Goal: Task Accomplishment & Management: Use online tool/utility

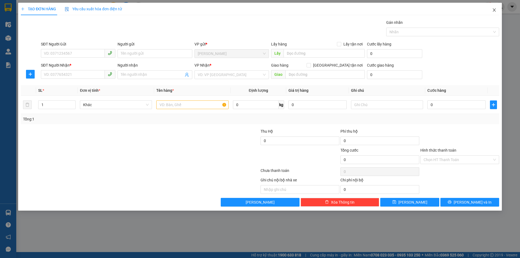
click at [495, 10] on icon "close" at bounding box center [494, 10] width 4 height 4
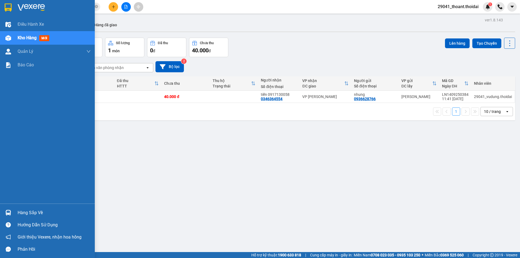
click at [13, 8] on div at bounding box center [47, 9] width 95 height 18
click at [15, 216] on div "Hàng sắp về" at bounding box center [47, 213] width 95 height 12
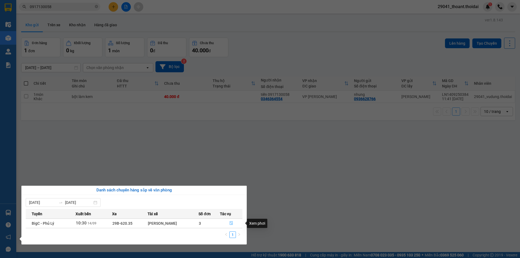
click at [232, 225] on span "file-done" at bounding box center [231, 223] width 4 height 4
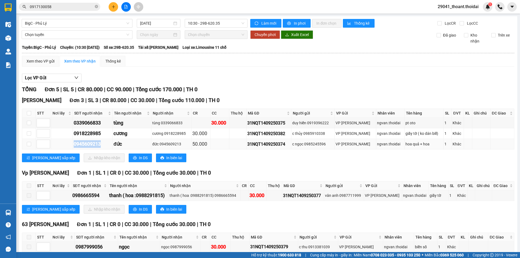
drag, startPoint x: 72, startPoint y: 142, endPoint x: 101, endPoint y: 145, distance: 30.0
click at [101, 145] on tr "0945609213 [GEOGRAPHIC_DATA] 0945609213 50.000 31NQT1409250374 c ngọc 098524559…" at bounding box center [268, 144] width 492 height 11
copy div "0945609213"
drag, startPoint x: 68, startPoint y: 133, endPoint x: 107, endPoint y: 133, distance: 39.0
click at [107, 133] on tr "0918228985 cương cương 0918228985 30.000 31NQT1409250382 c thủy 0985910338 VP […" at bounding box center [268, 133] width 492 height 11
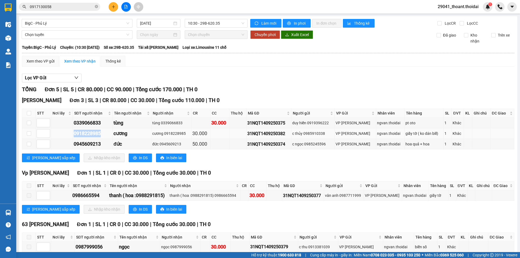
copy div "0918228985"
drag, startPoint x: 67, startPoint y: 121, endPoint x: 103, endPoint y: 120, distance: 35.2
click at [103, 120] on tr "0339066833 [PERSON_NAME] 0339066833 30.000 31NQT1409250375 duy hiền 0919396222 …" at bounding box center [268, 123] width 492 height 11
copy div "0339066833"
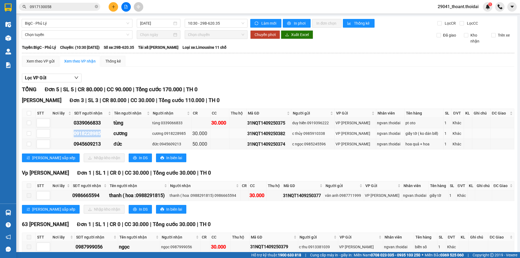
drag, startPoint x: 70, startPoint y: 133, endPoint x: 101, endPoint y: 135, distance: 30.9
click at [101, 135] on tr "0918228985 cương cương 0918228985 30.000 31NQT1409250382 c thủy 0985910338 VP […" at bounding box center [268, 133] width 492 height 11
drag, startPoint x: 72, startPoint y: 121, endPoint x: 106, endPoint y: 126, distance: 34.5
click at [106, 126] on tr "0339066833 [PERSON_NAME] 0339066833 30.000 31NQT1409250375 duy hiền 0919396222 …" at bounding box center [268, 123] width 492 height 11
copy div "0339066833"
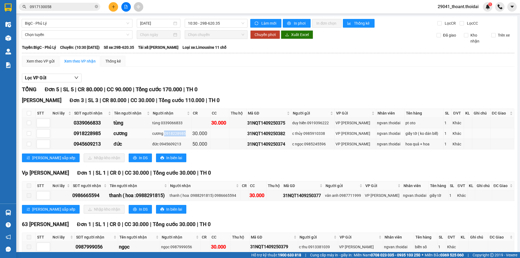
drag, startPoint x: 164, startPoint y: 133, endPoint x: 186, endPoint y: 136, distance: 22.1
click at [186, 136] on div "cương 0918228985" at bounding box center [171, 134] width 38 height 6
copy div "0918228985"
click at [30, 111] on input "checkbox" at bounding box center [29, 113] width 4 height 4
checkbox input "true"
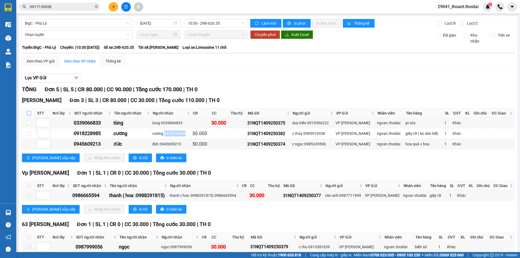
checkbox input "true"
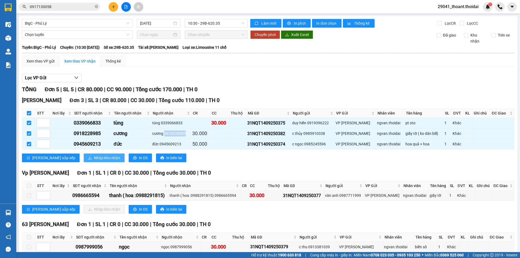
click at [94, 157] on span "Nhập kho nhận" at bounding box center [107, 158] width 26 height 6
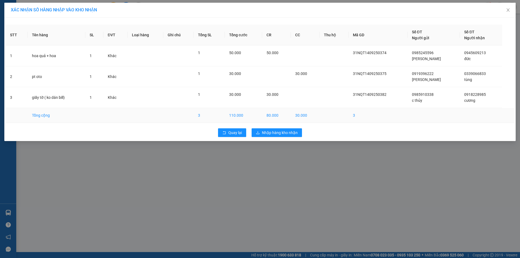
click at [262, 117] on td "110.000" at bounding box center [243, 115] width 37 height 15
drag, startPoint x: 271, startPoint y: 132, endPoint x: 268, endPoint y: 133, distance: 3.9
click at [271, 132] on span "Nhập hàng kho nhận" at bounding box center [280, 133] width 36 height 6
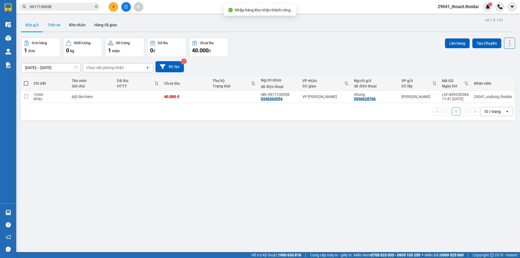
click at [51, 29] on button "Trên xe" at bounding box center [54, 24] width 22 height 13
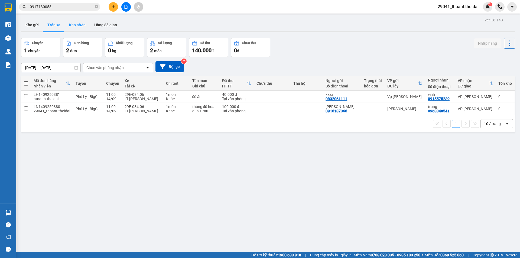
click at [75, 24] on button "Kho nhận" at bounding box center [77, 24] width 25 height 13
type input "[DATE] – [DATE]"
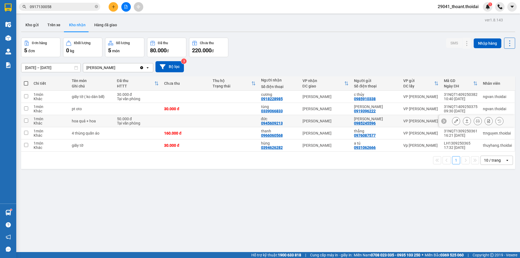
click at [103, 120] on div "hoa quả + hoa" at bounding box center [92, 121] width 40 height 4
checkbox input "true"
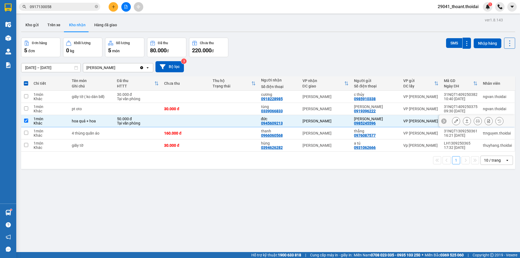
click at [454, 121] on icon at bounding box center [456, 121] width 4 height 4
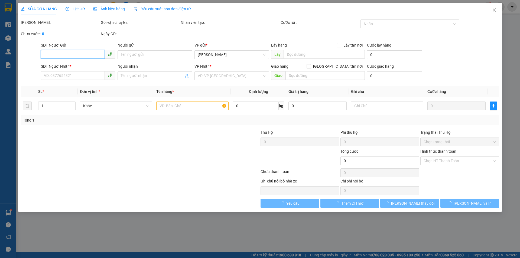
type input "0985245596"
type input "[PERSON_NAME]"
type input "0945609213"
type input "đức"
type input "50.000"
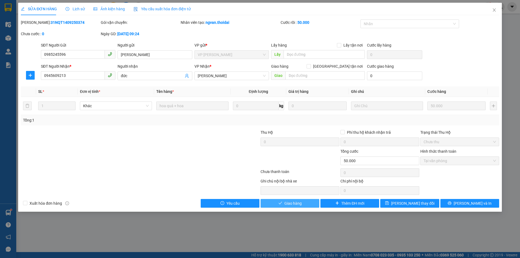
click at [308, 205] on button "Giao hàng" at bounding box center [290, 203] width 59 height 9
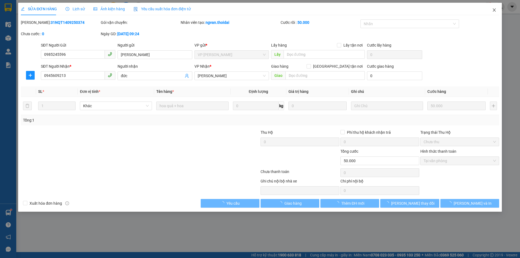
click at [494, 11] on icon "close" at bounding box center [494, 9] width 3 height 3
